Goal: Information Seeking & Learning: Learn about a topic

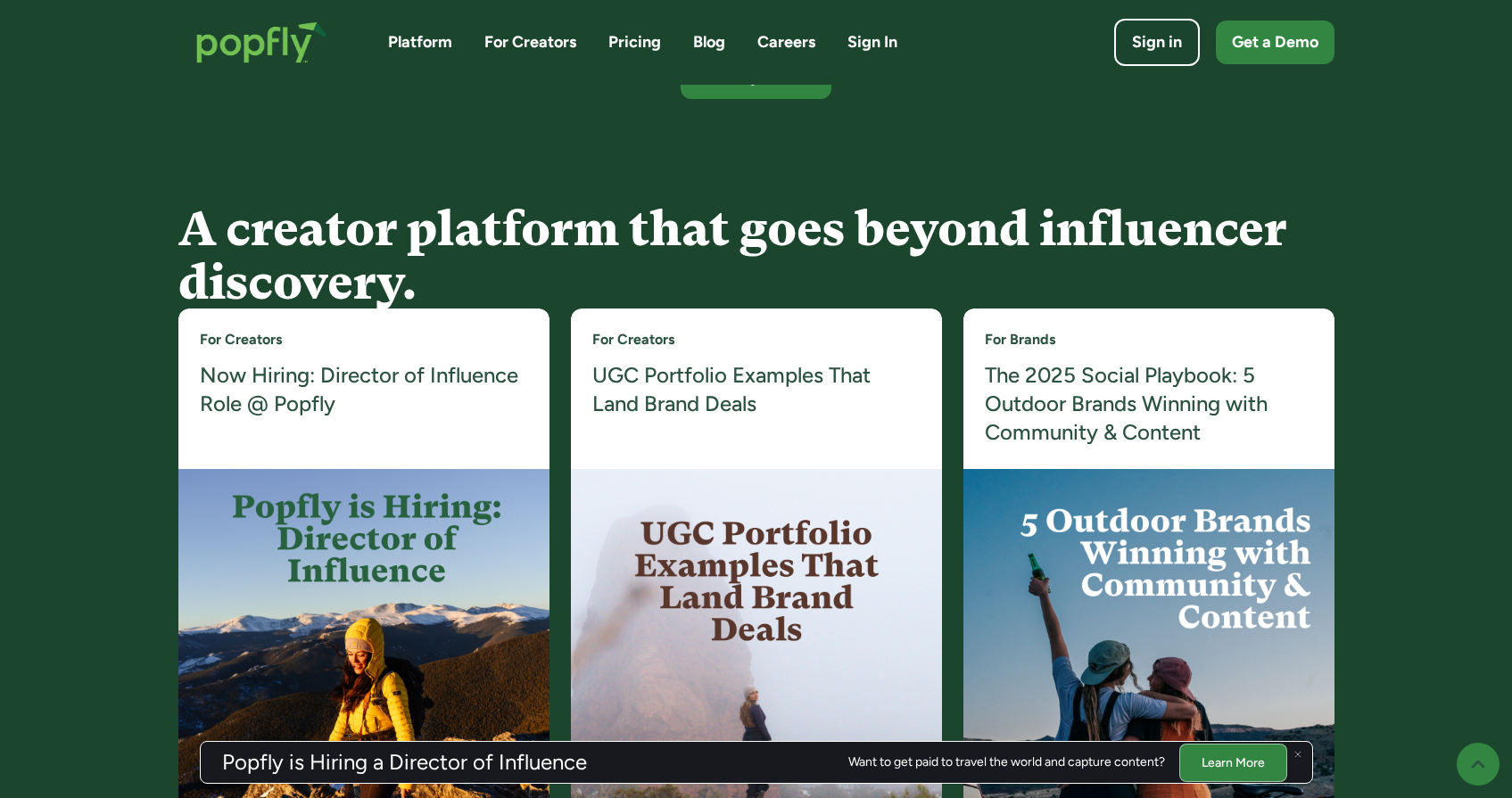
scroll to position [3226, 0]
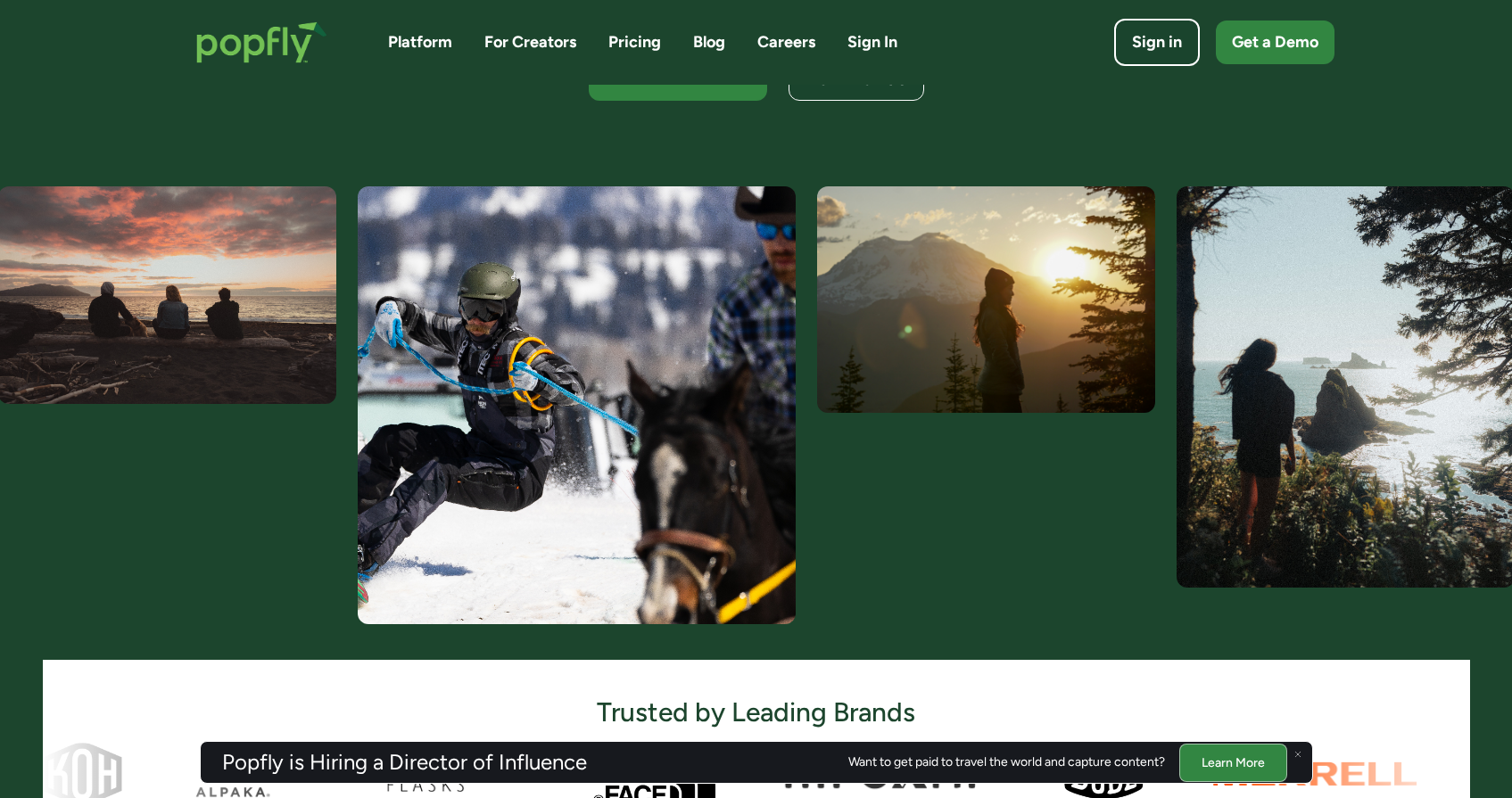
scroll to position [1336, 0]
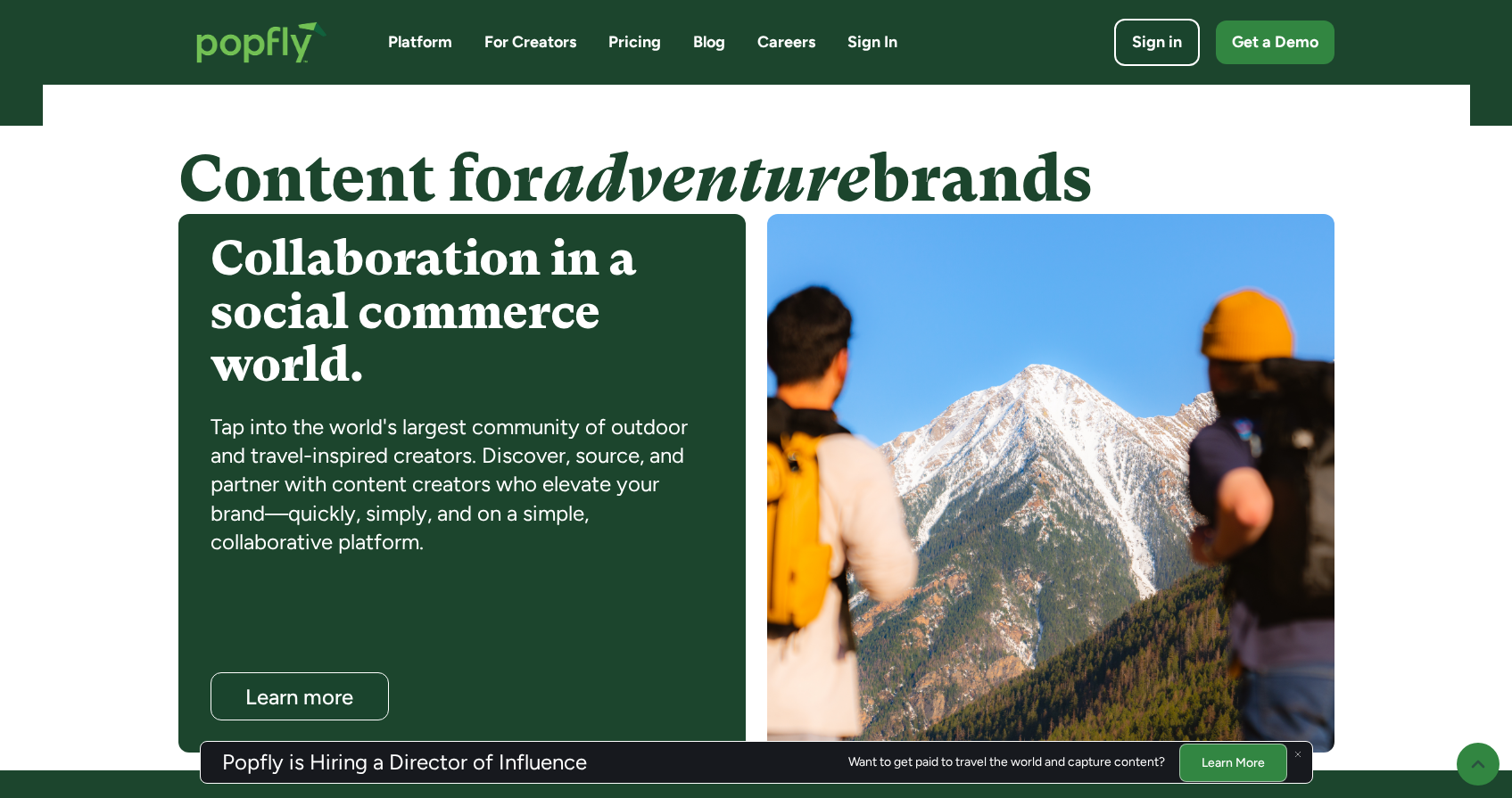
click at [632, 37] on link "Pricing" at bounding box center [634, 43] width 53 height 22
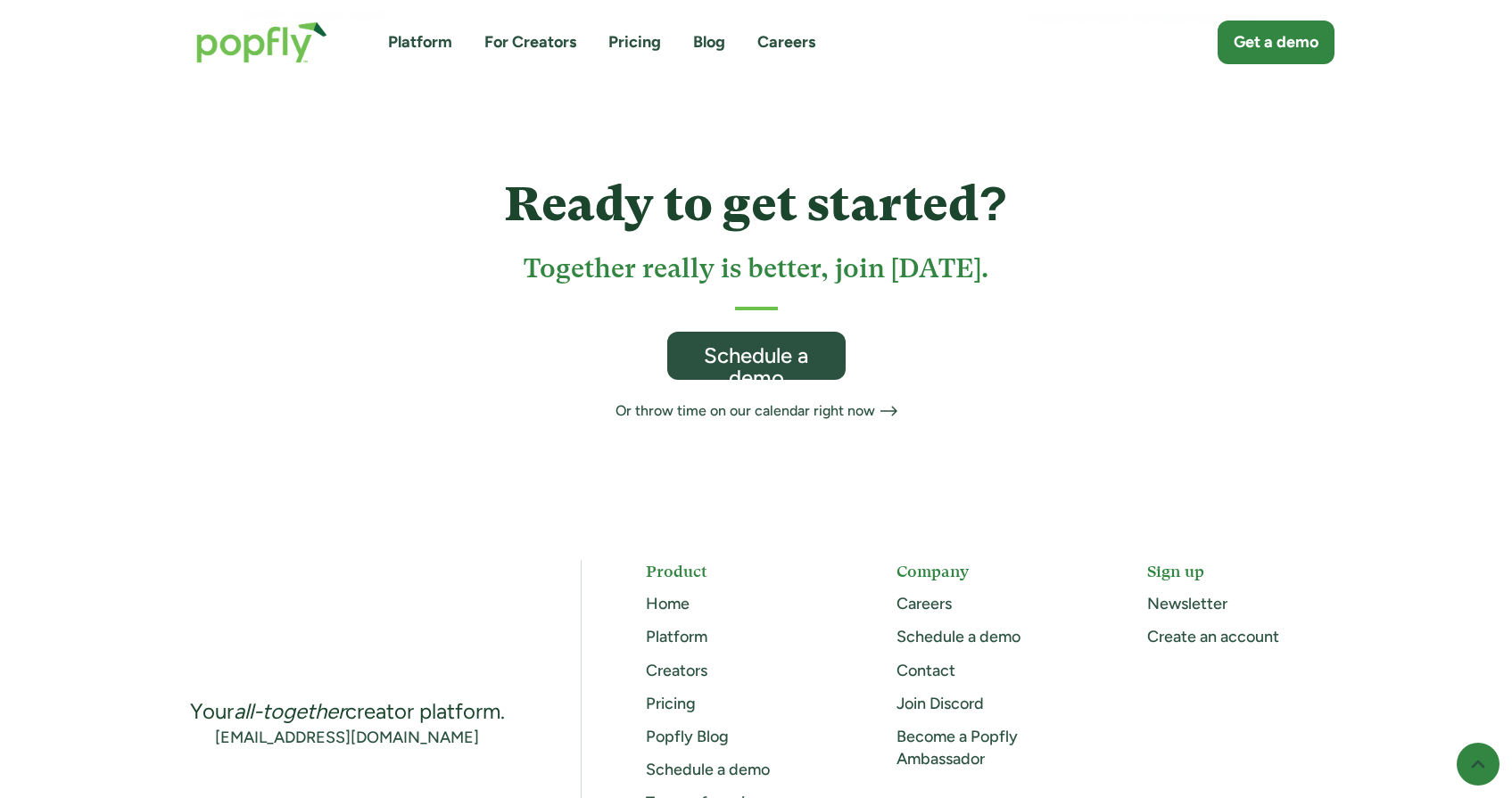
scroll to position [972, 0]
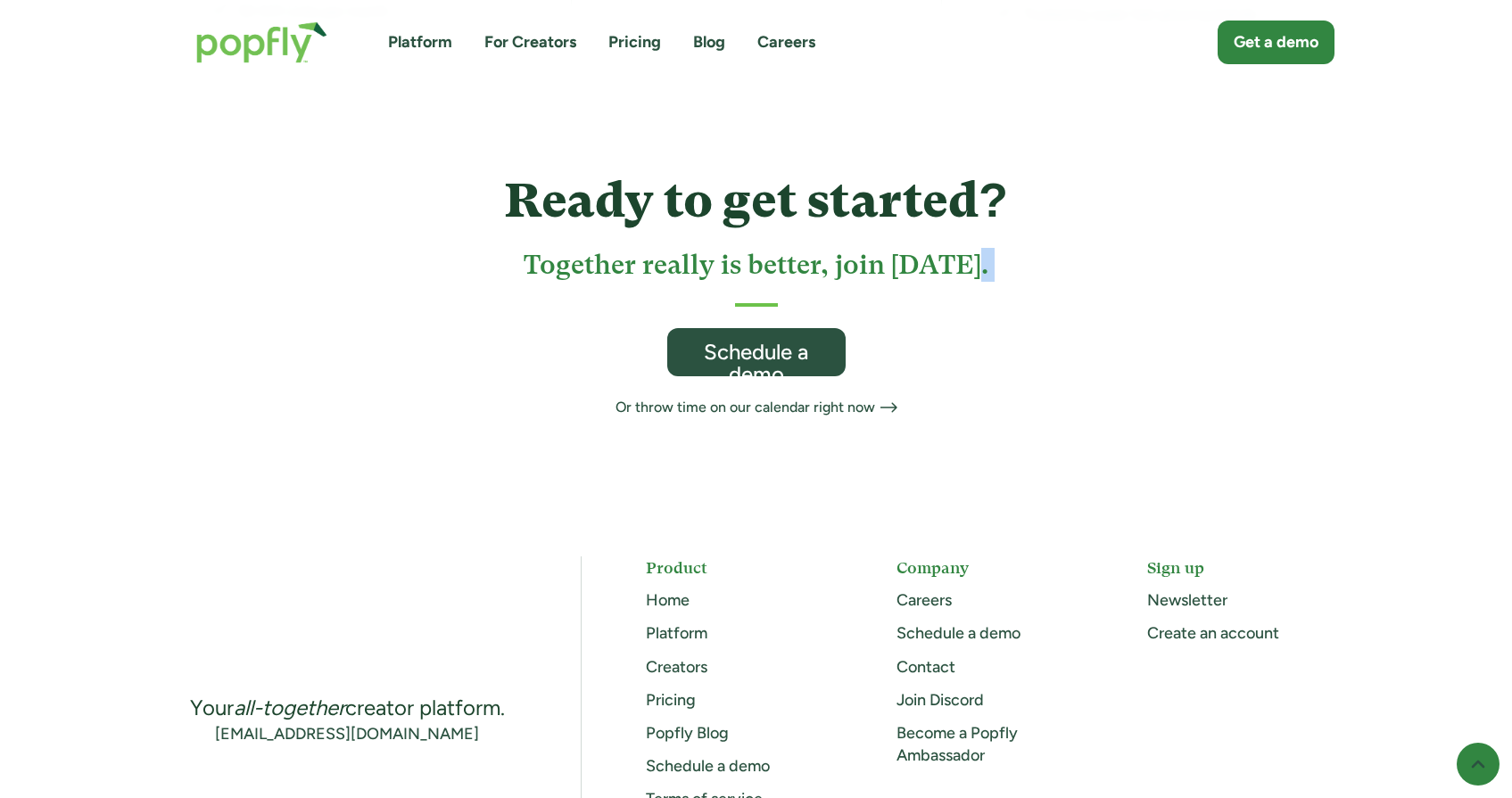
drag, startPoint x: 824, startPoint y: 264, endPoint x: 805, endPoint y: 237, distance: 33.0
click at [806, 239] on div "Ready to get started? Together really is better, join [DATE]. Schedule a demo O…" at bounding box center [756, 287] width 740 height 262
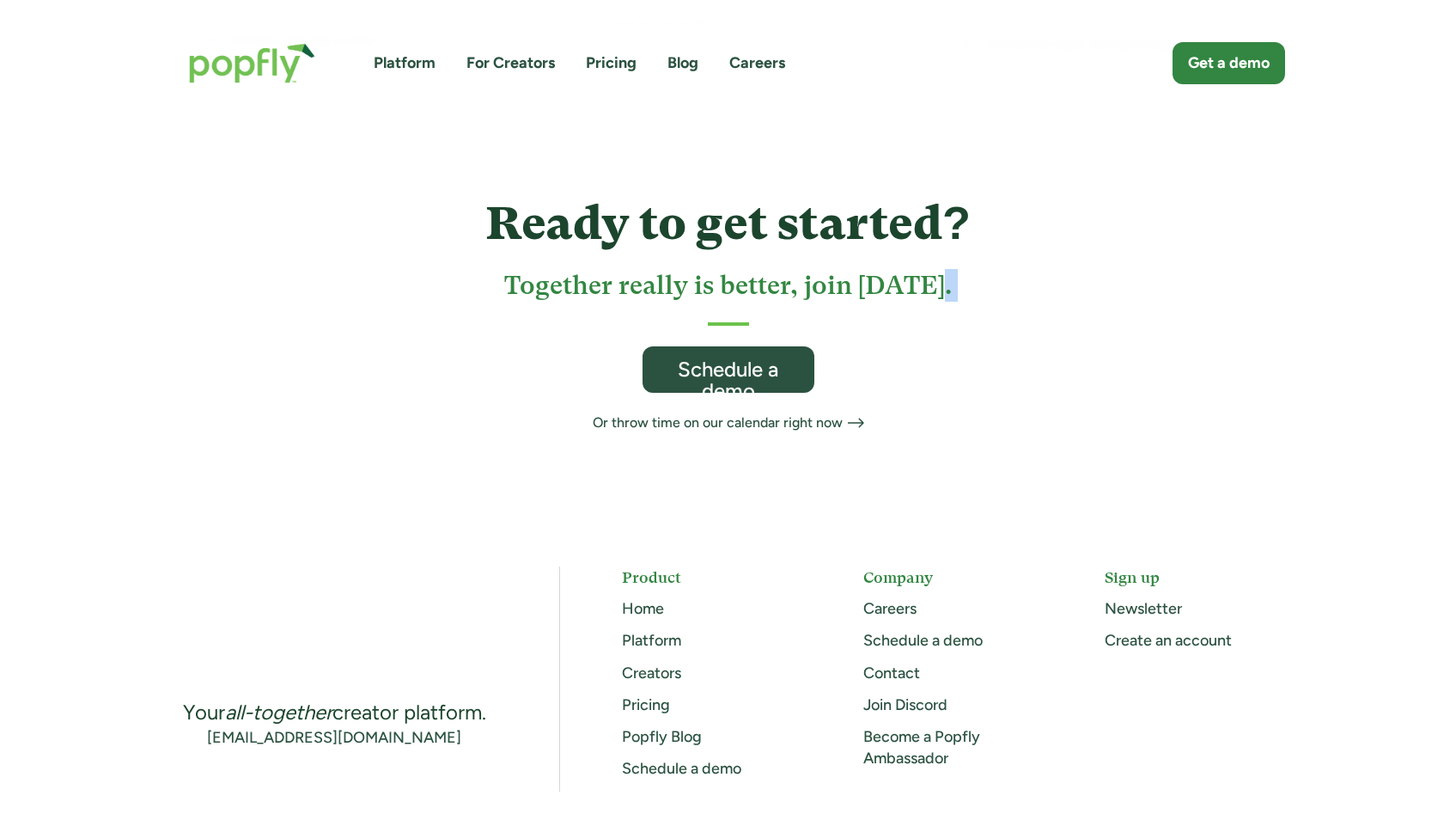
scroll to position [908, 0]
